Goal: Check status: Check status

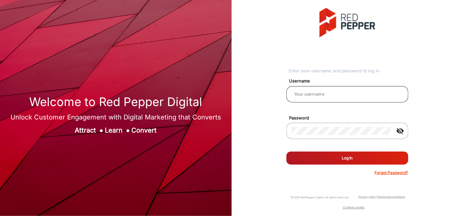
click at [328, 99] on div at bounding box center [347, 94] width 111 height 18
type input "Autozone1"
click at [353, 154] on button "Log In" at bounding box center [347, 158] width 122 height 13
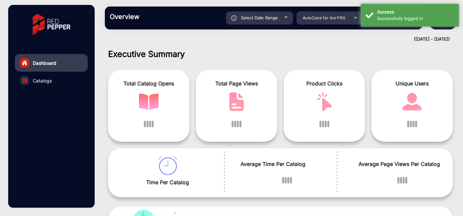
scroll to position [5, 0]
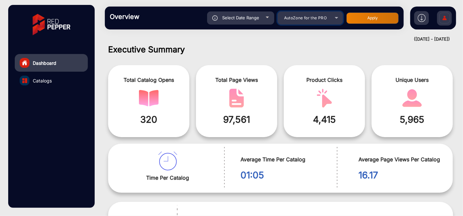
click at [313, 19] on span "AutoZone for the PRO" at bounding box center [305, 17] width 43 height 5
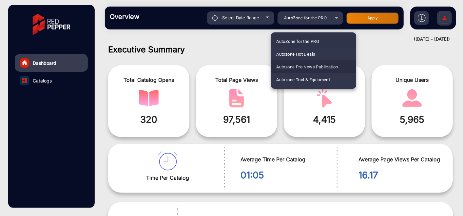
click at [312, 67] on span "Autozone Pro News Publication" at bounding box center [307, 67] width 62 height 13
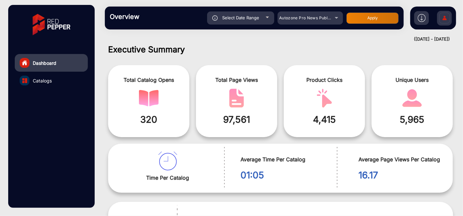
click at [246, 15] on div "Select Date Range" at bounding box center [240, 17] width 67 height 13
type input "[DATE]"
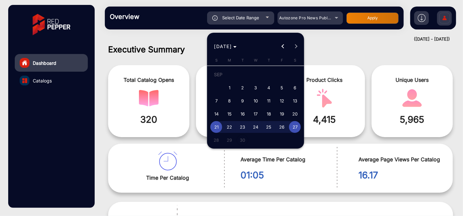
click at [228, 90] on span "1" at bounding box center [230, 88] width 12 height 12
type input "[DATE]"
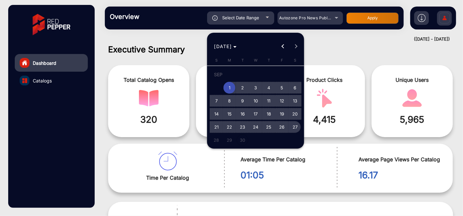
click at [297, 126] on span "27" at bounding box center [295, 127] width 12 height 12
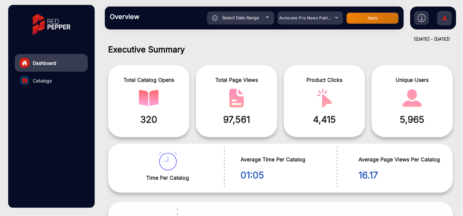
type input "[DATE]"
click at [359, 19] on button "Apply" at bounding box center [372, 17] width 52 height 11
type input "[DATE]"
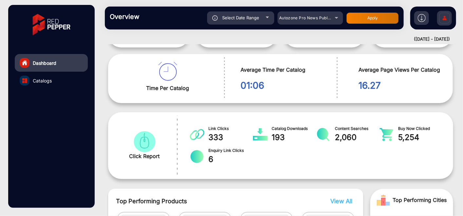
scroll to position [0, 0]
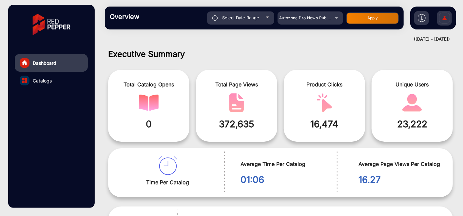
click at [371, 16] on button "Apply" at bounding box center [372, 17] width 52 height 11
type input "[DATE]"
click at [377, 18] on button "Apply" at bounding box center [372, 17] width 52 height 11
type input "[DATE]"
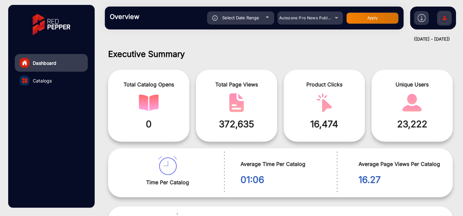
type input "[DATE]"
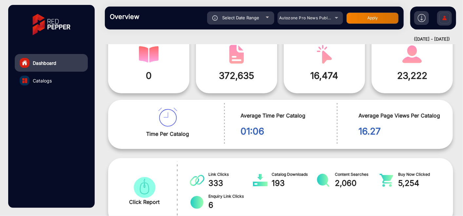
scroll to position [48, 0]
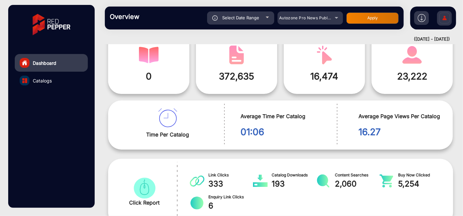
click at [267, 21] on div "Select Date Range" at bounding box center [240, 17] width 67 height 13
type input "[DATE]"
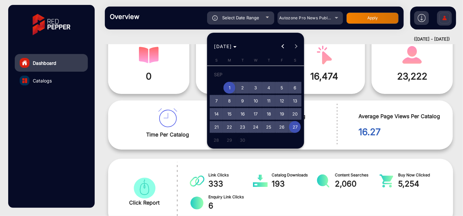
click at [219, 112] on span "14" at bounding box center [216, 114] width 12 height 12
type input "[DATE]"
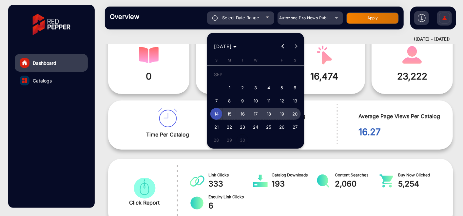
click at [297, 114] on span "20" at bounding box center [295, 114] width 12 height 12
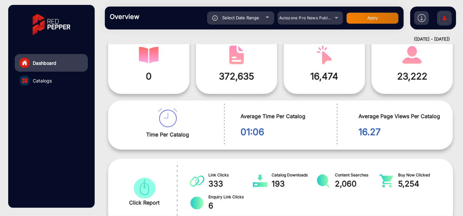
type input "[DATE]"
click at [355, 23] on button "Apply" at bounding box center [372, 17] width 52 height 11
type input "[DATE]"
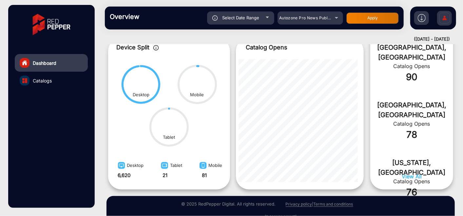
scroll to position [384, 0]
